Goal: Navigation & Orientation: Find specific page/section

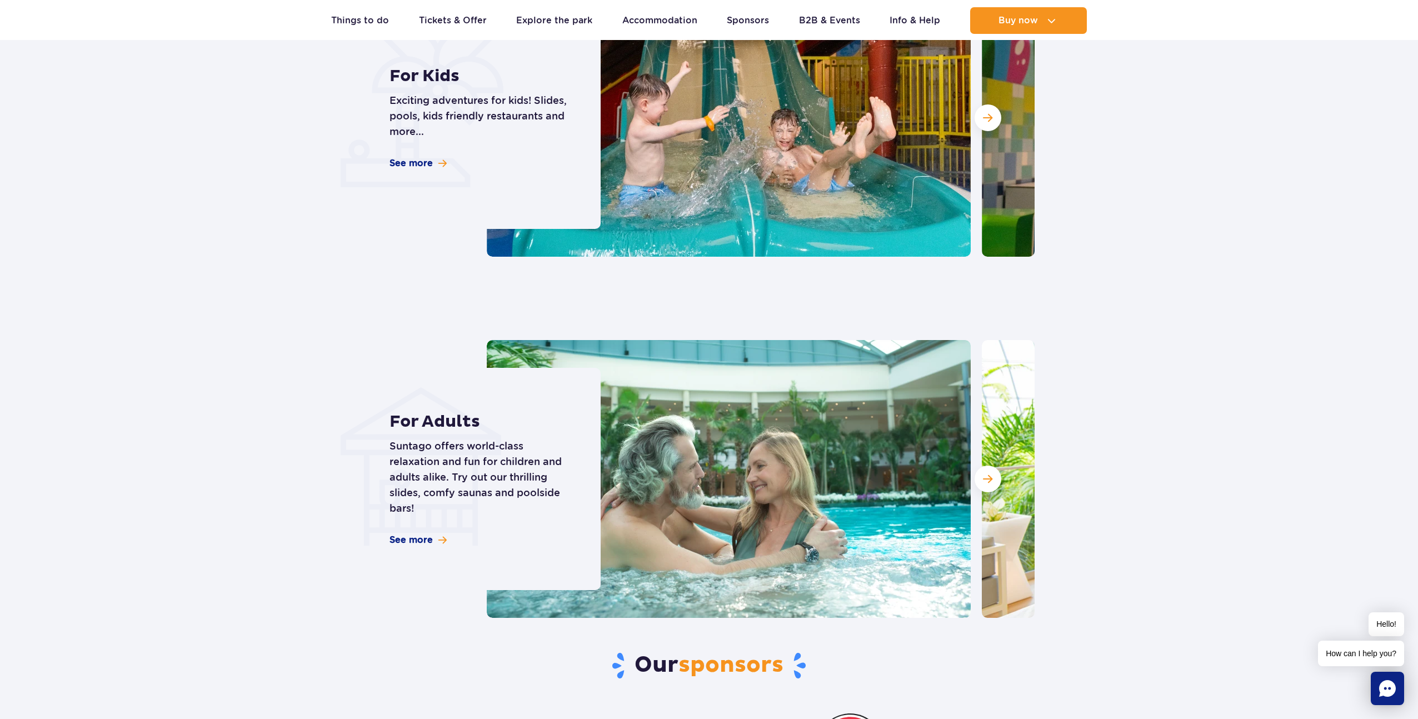
scroll to position [3453, 0]
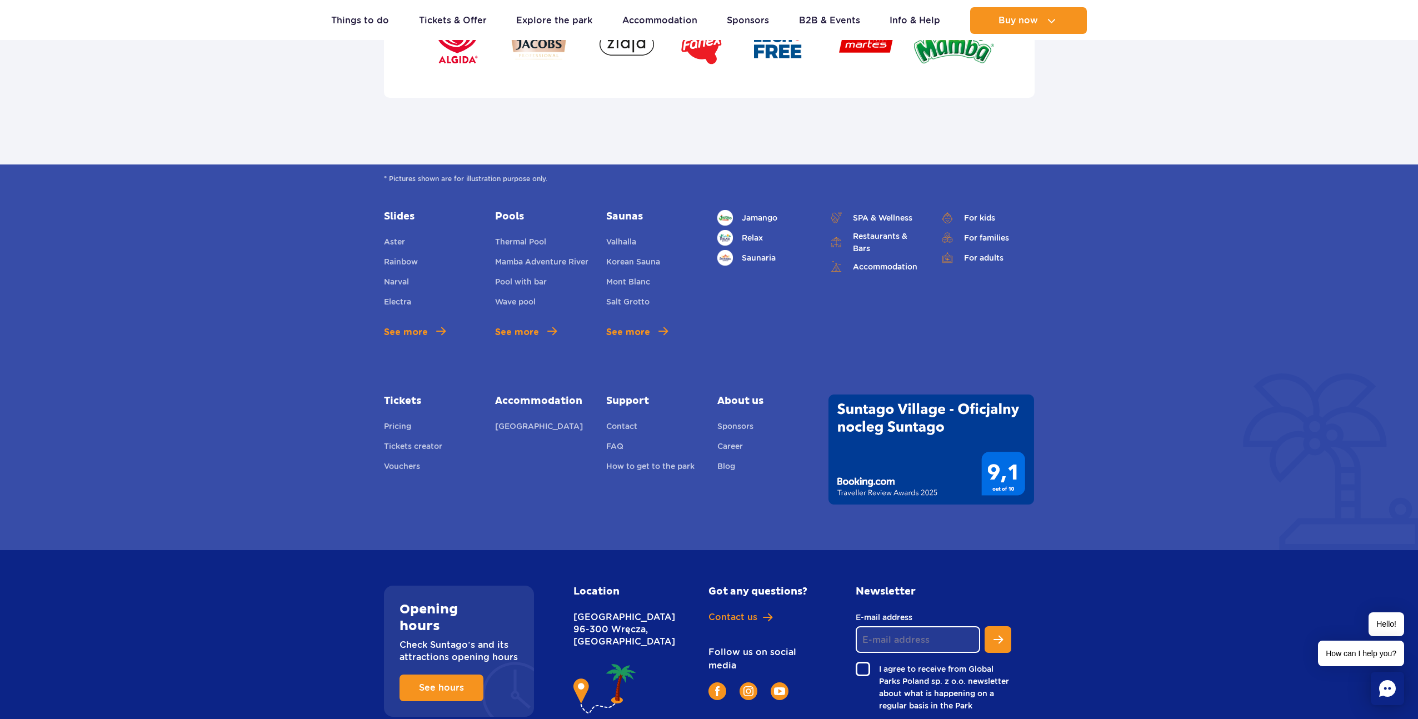
scroll to position [3743, 0]
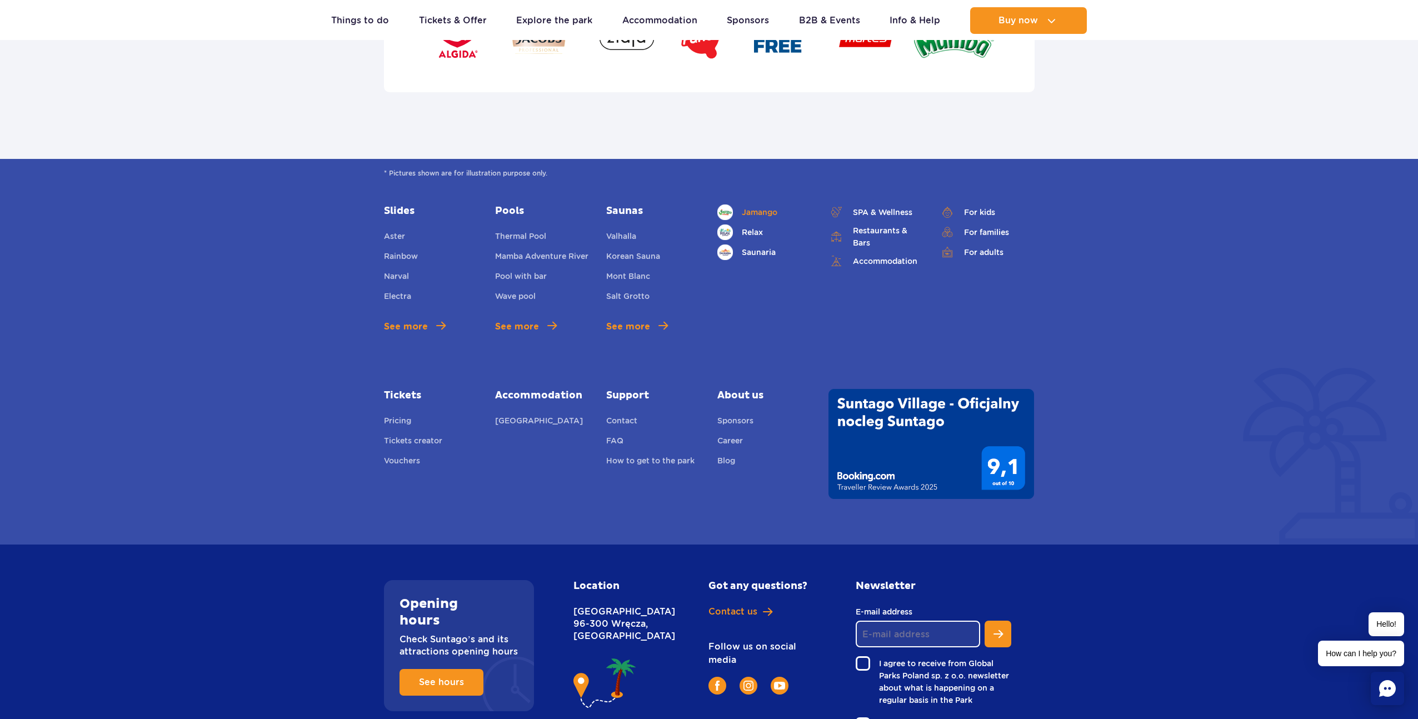
click at [768, 217] on span "Jamango" at bounding box center [760, 212] width 36 height 12
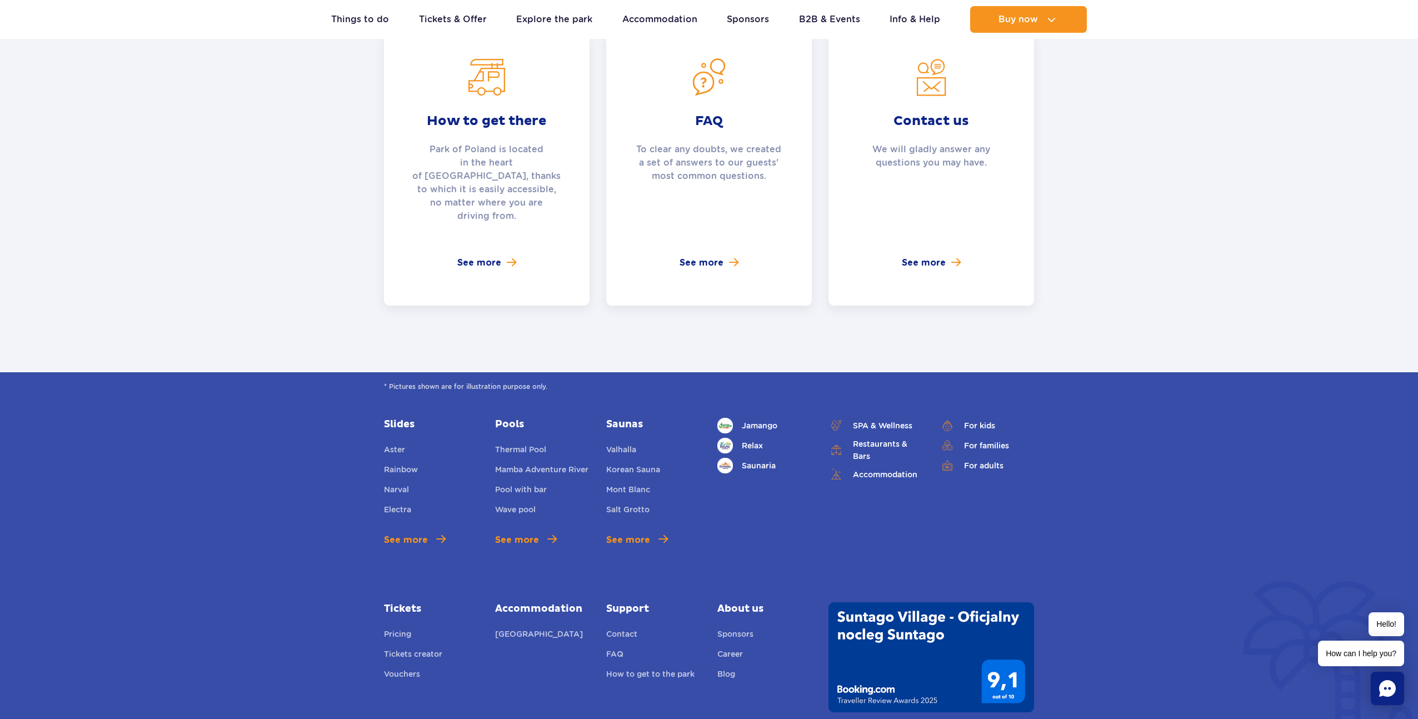
scroll to position [2902, 0]
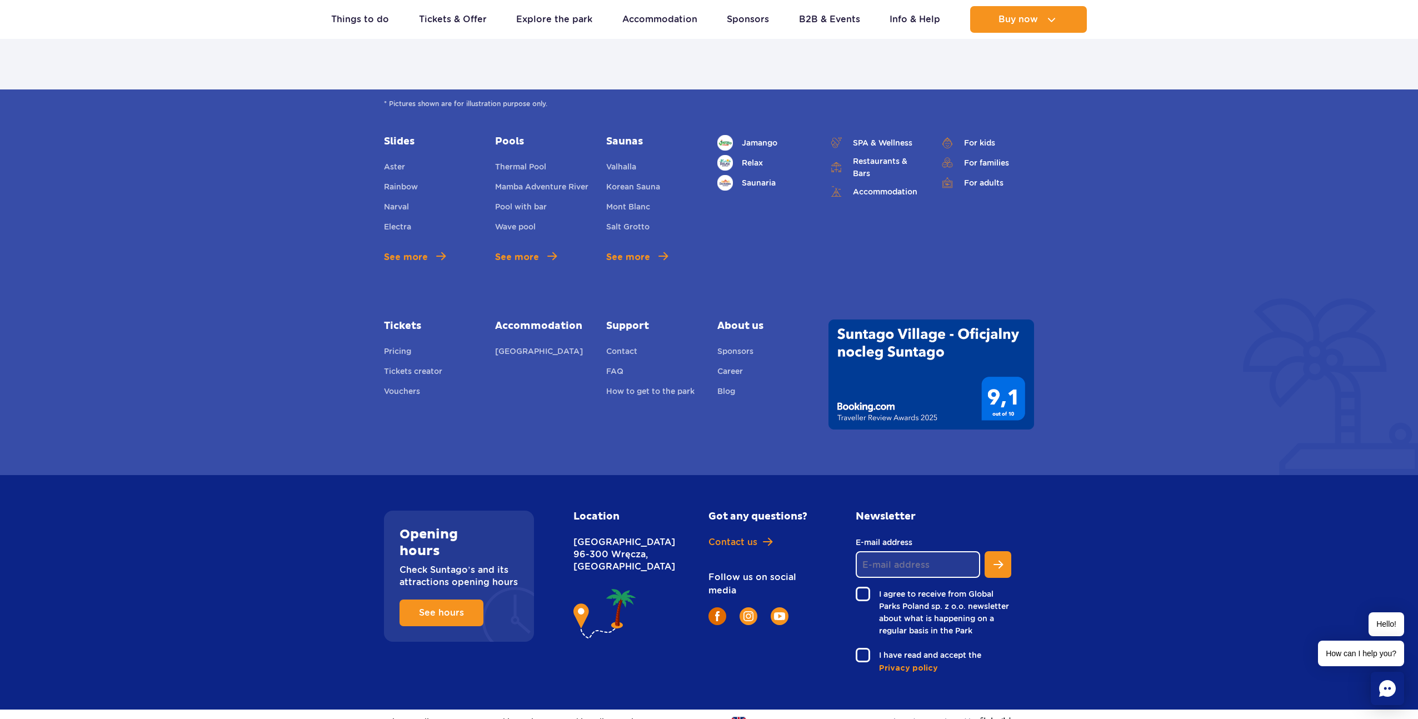
click at [719, 611] on img at bounding box center [717, 616] width 4 height 10
click at [766, 175] on link "Saunaria" at bounding box center [764, 183] width 94 height 16
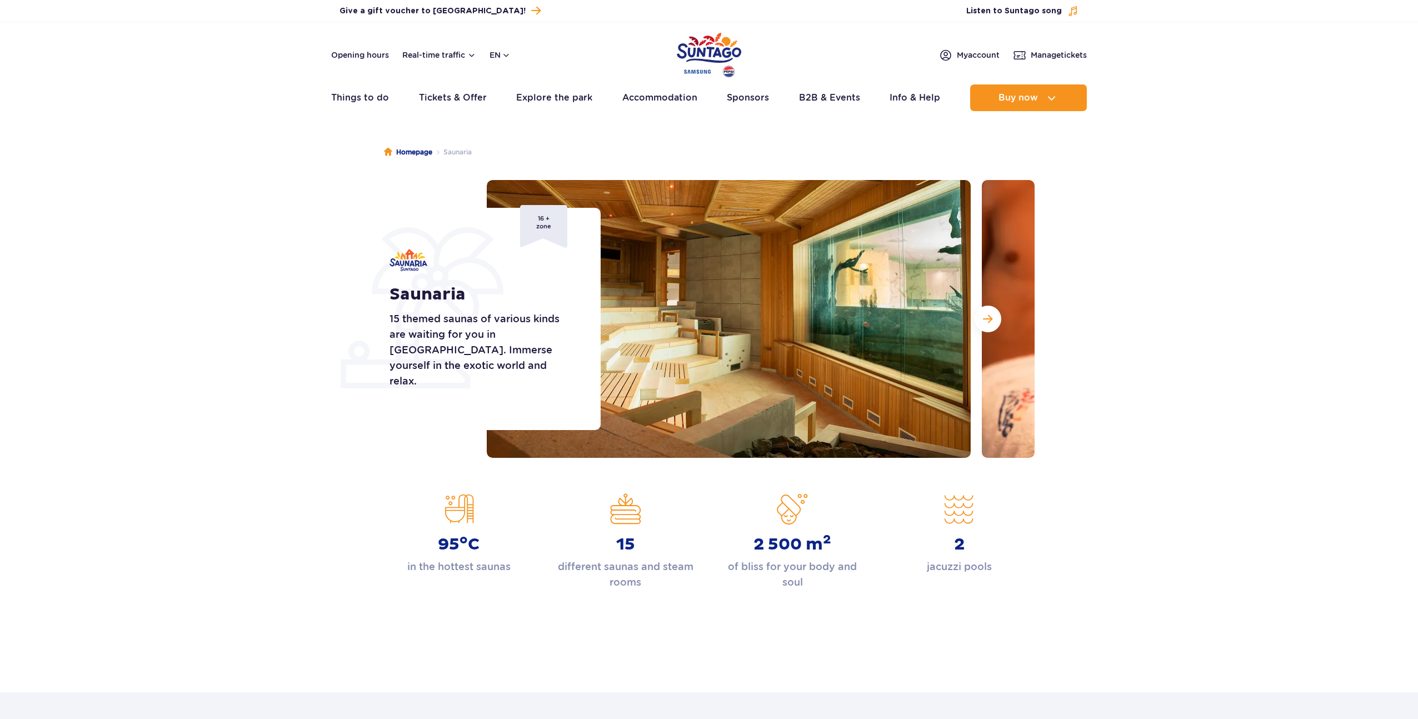
drag, startPoint x: 0, startPoint y: 0, endPoint x: 783, endPoint y: 43, distance: 784.5
click at [766, 167] on ul "Homepage Saunaria" at bounding box center [709, 152] width 650 height 56
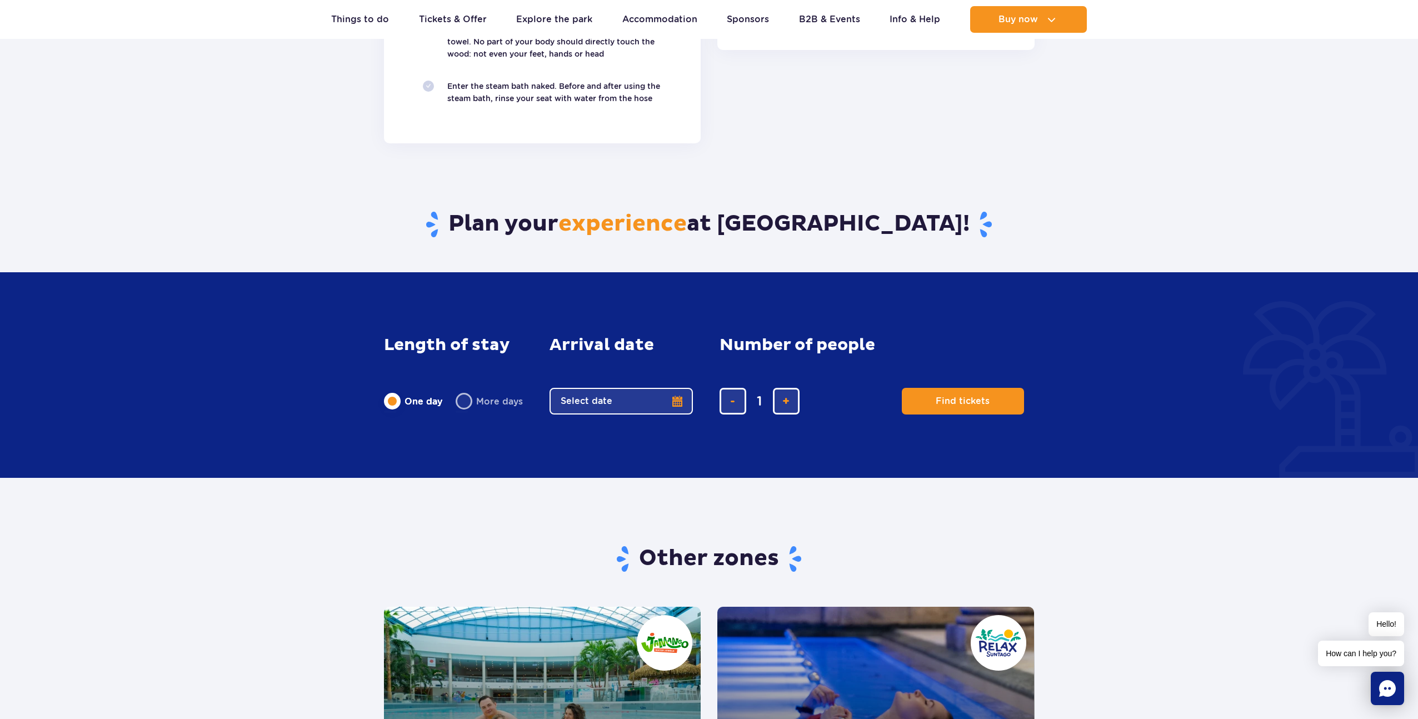
scroll to position [2656, 0]
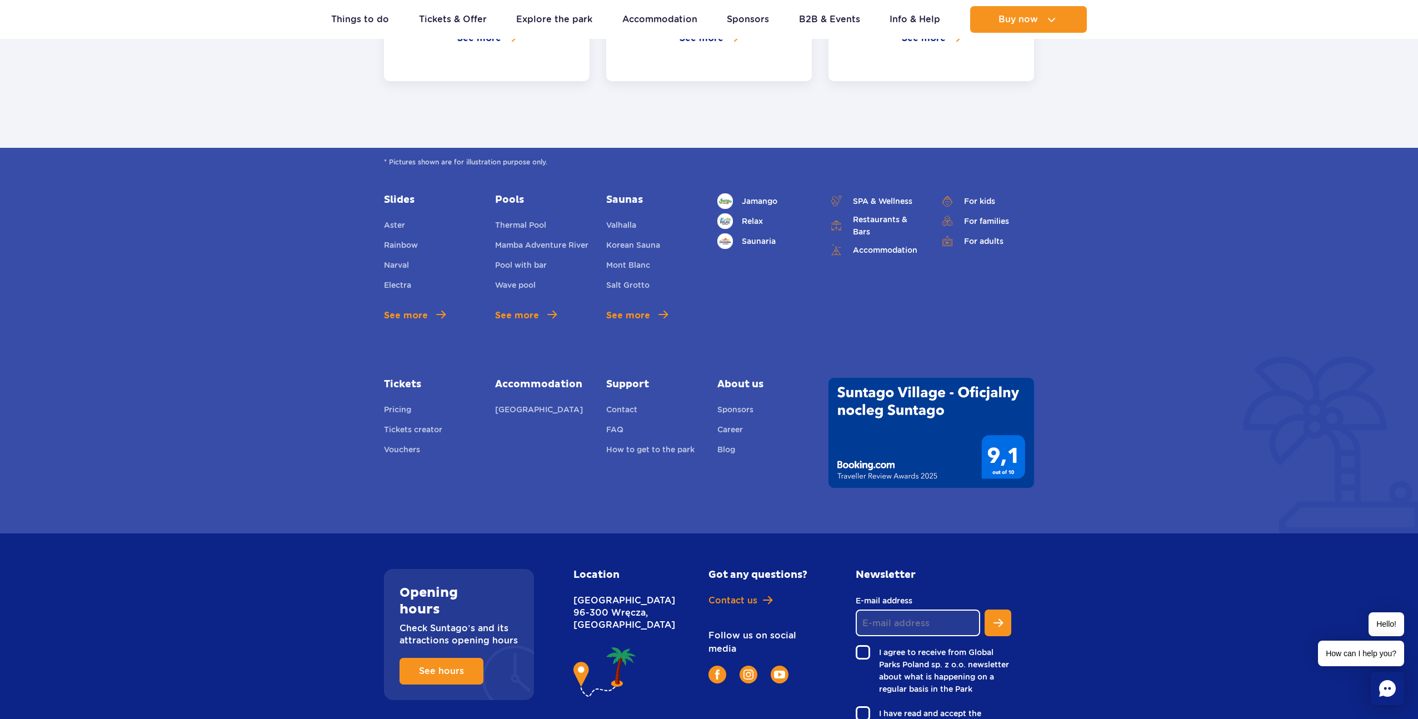
scroll to position [2841, 0]
